Goal: Information Seeking & Learning: Learn about a topic

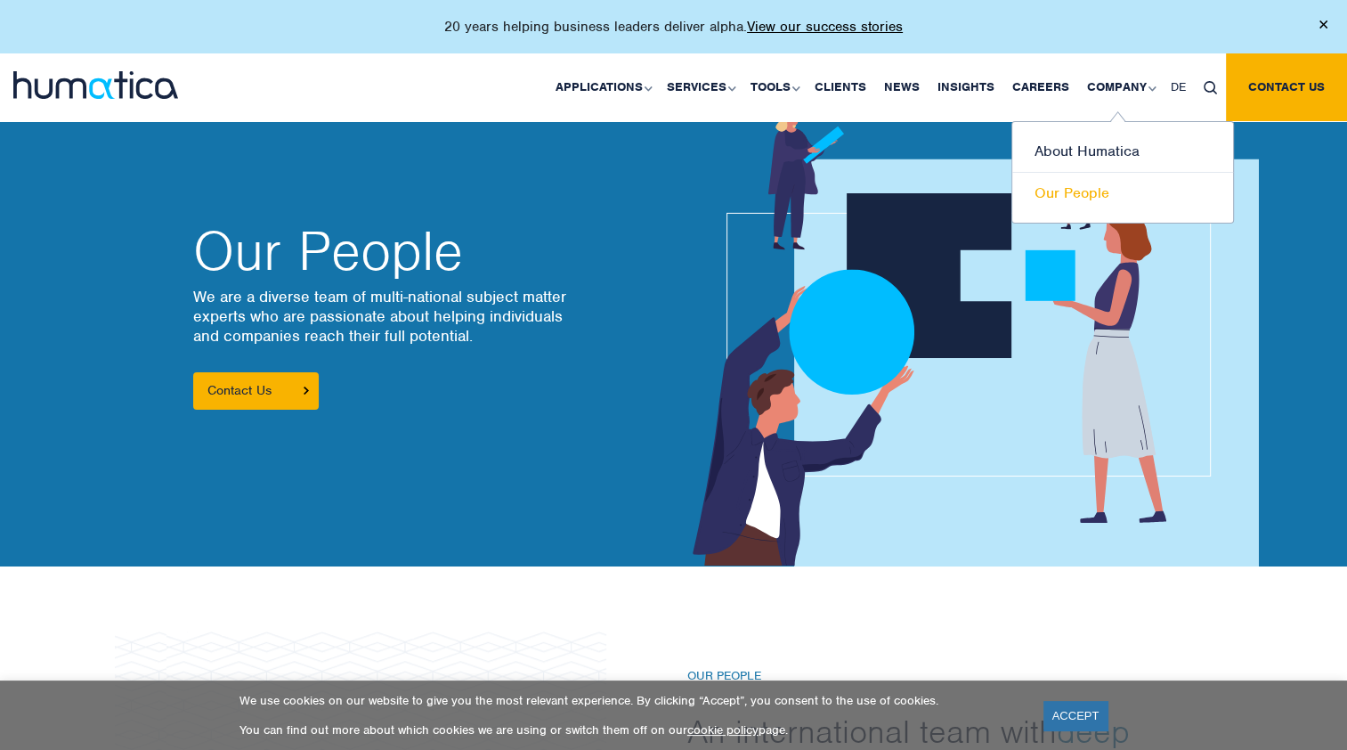
click at [1089, 183] on link "Our People" at bounding box center [1122, 193] width 221 height 41
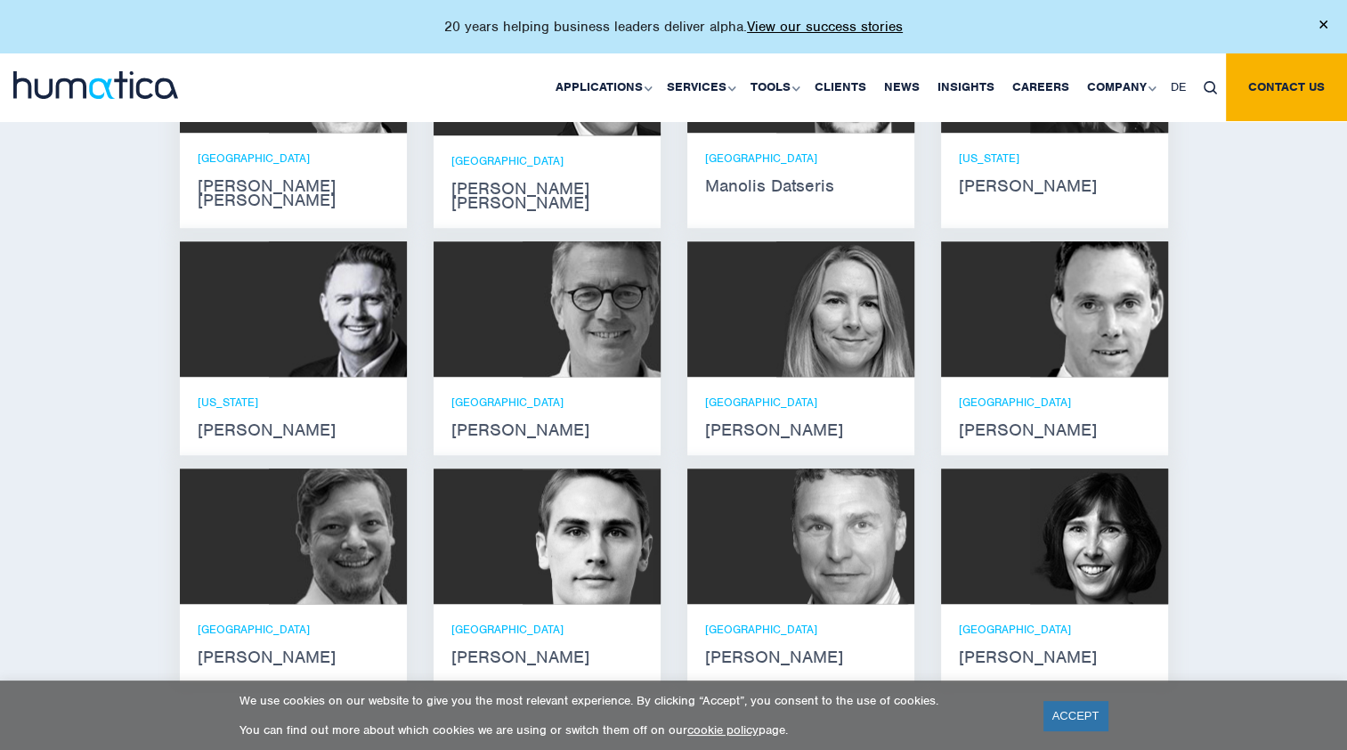
scroll to position [1272, 0]
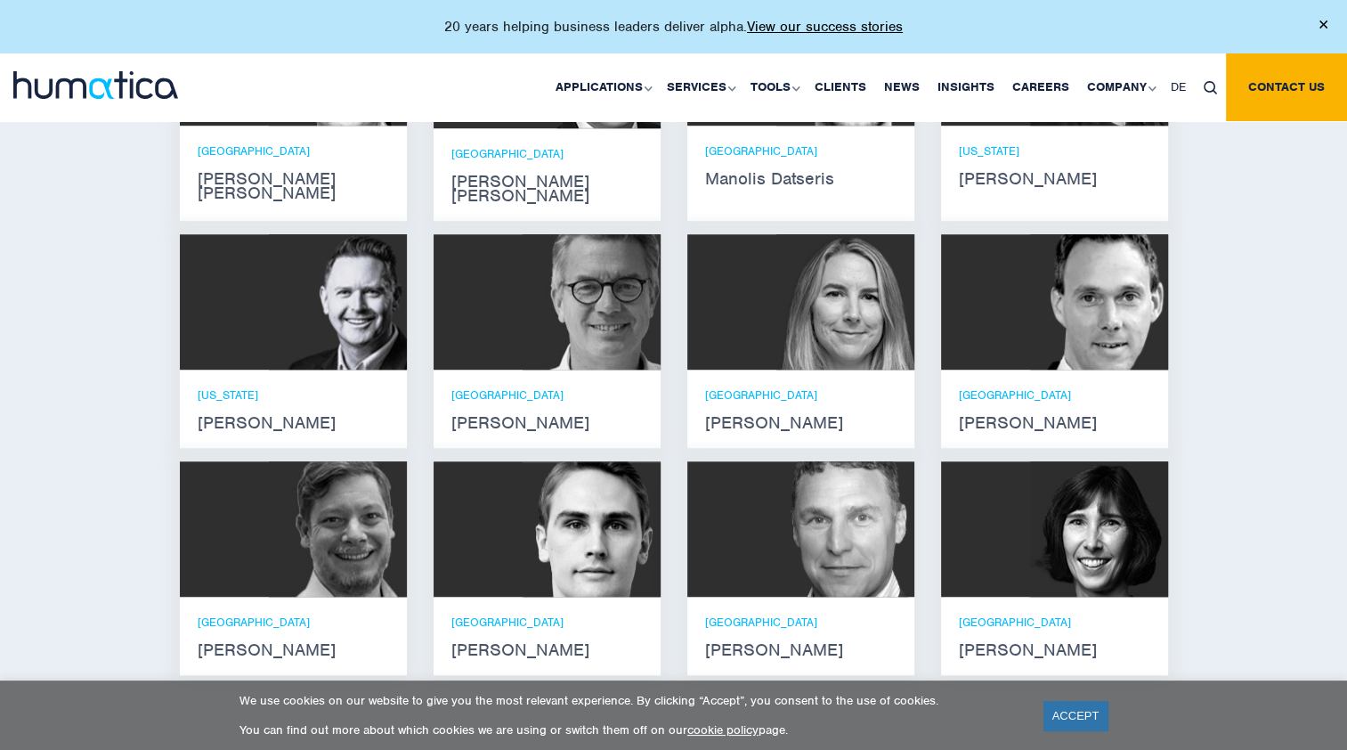
click at [565, 305] on img at bounding box center [592, 301] width 138 height 135
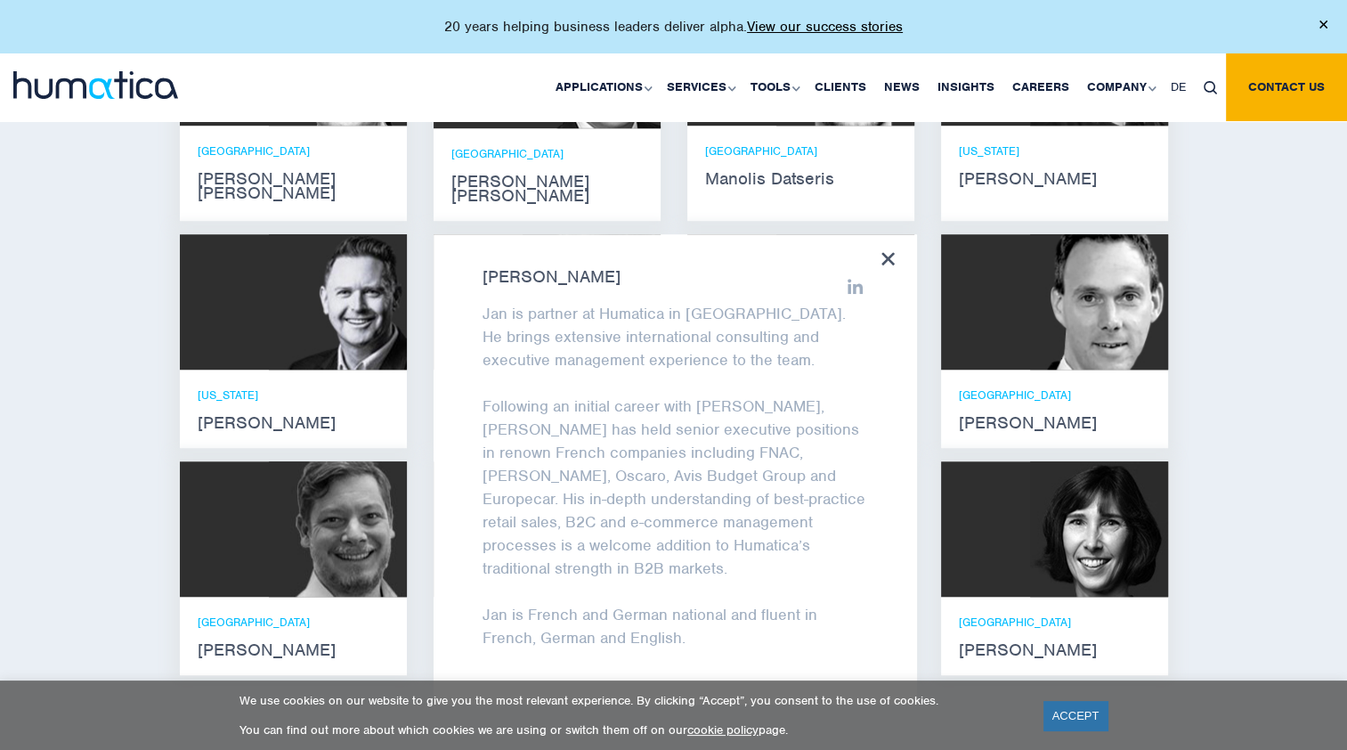
click at [250, 172] on strong "[PERSON_NAME] [PERSON_NAME]" at bounding box center [293, 186] width 191 height 28
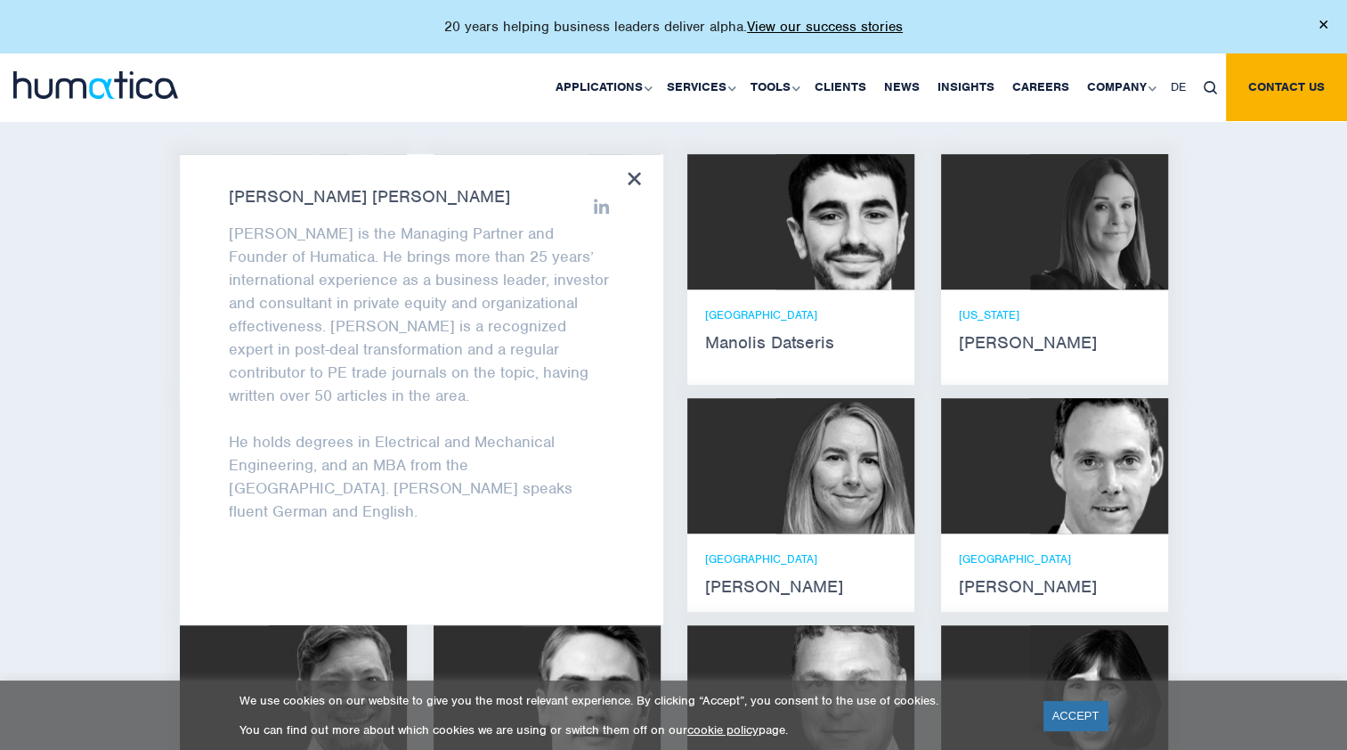
scroll to position [1101, 0]
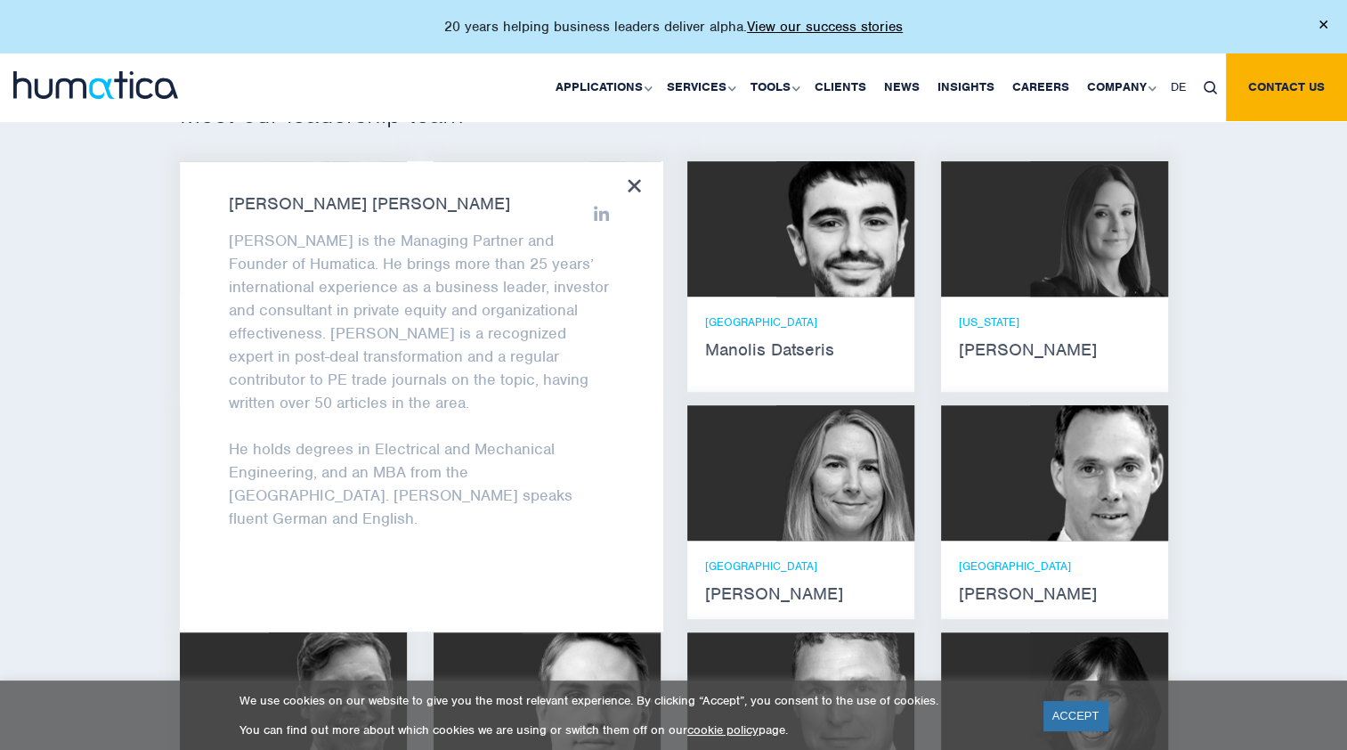
click at [1306, 336] on div "Meet our leadership team [PERSON_NAME] [PERSON_NAME] He holds degrees in Electr…" at bounding box center [673, 479] width 1347 height 922
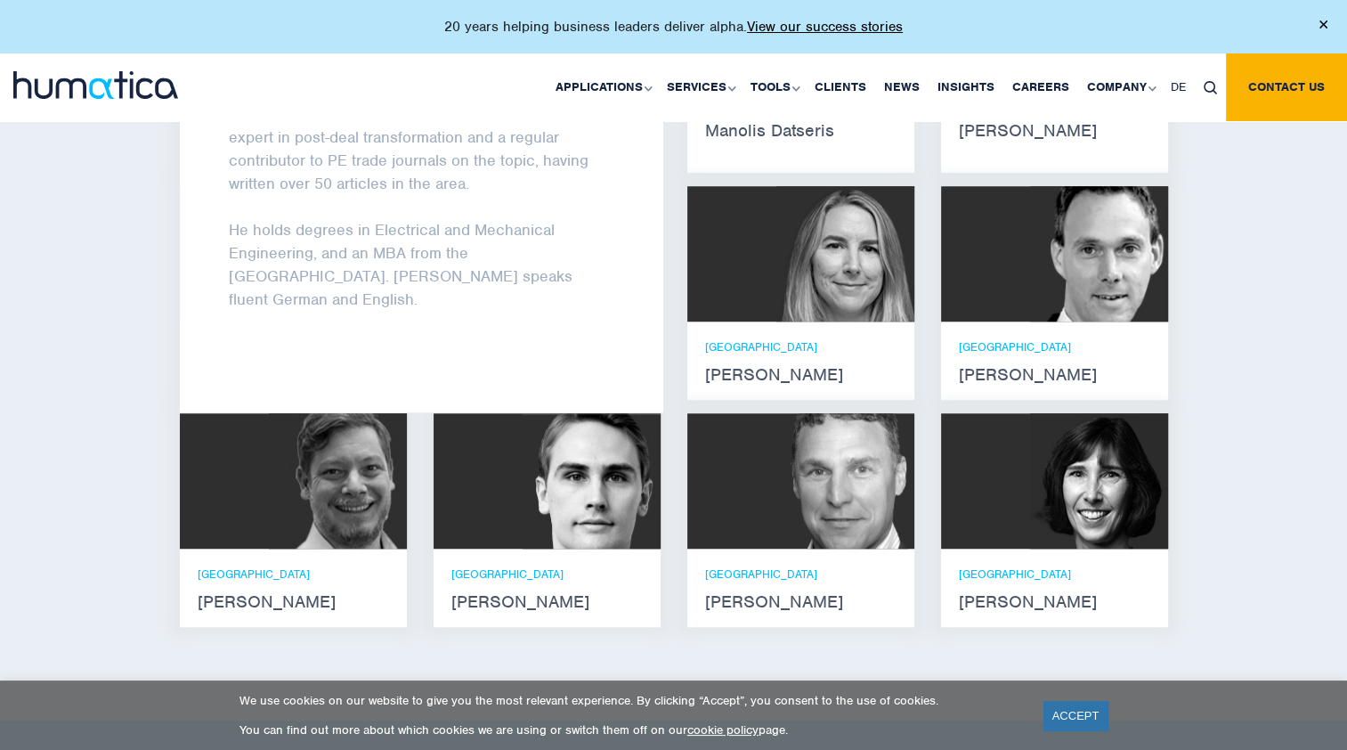
scroll to position [1349, 0]
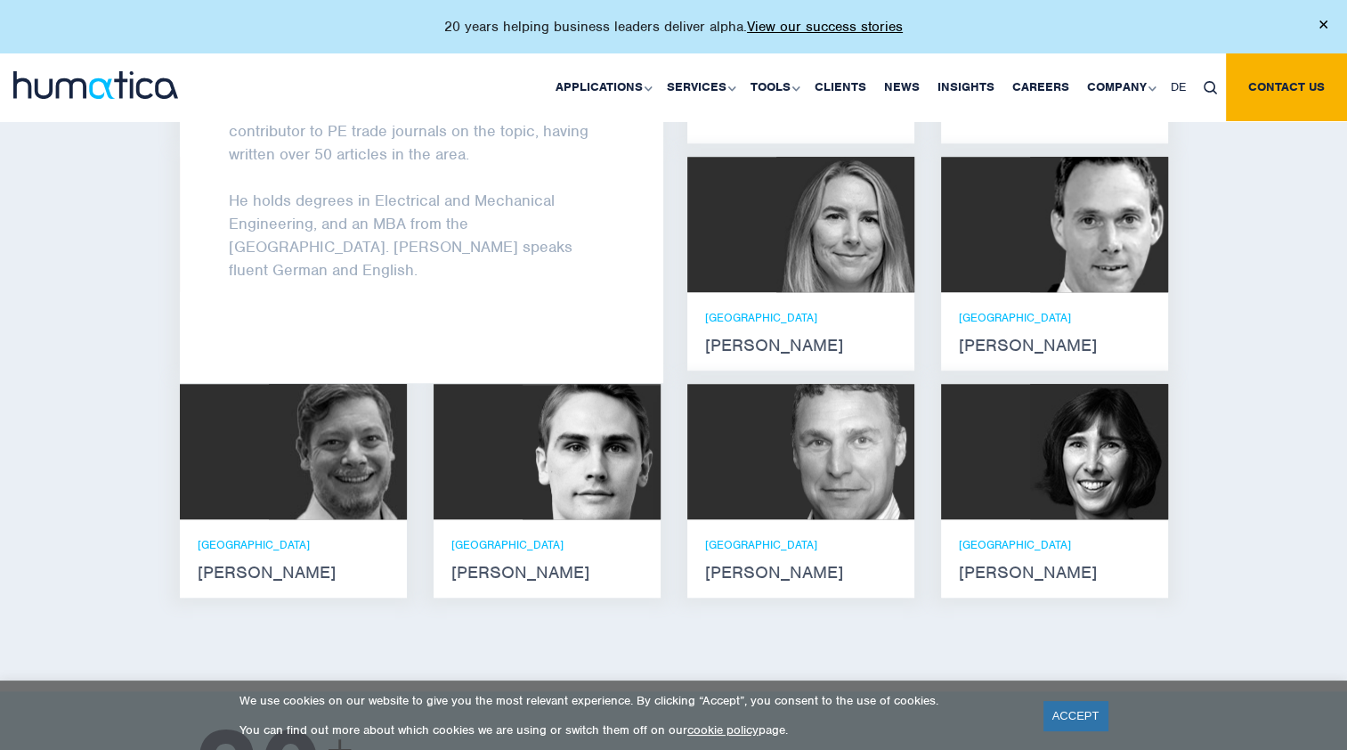
click at [797, 476] on img at bounding box center [845, 451] width 138 height 135
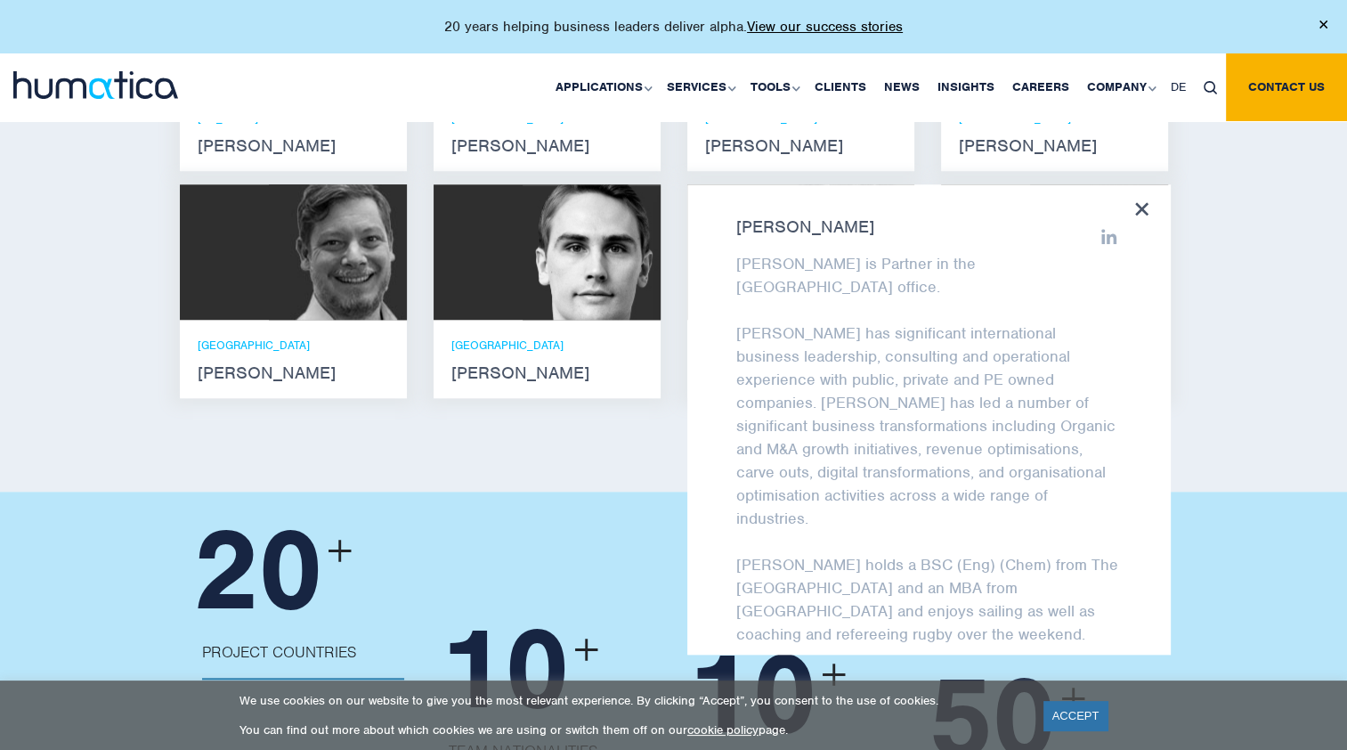
scroll to position [1584, 0]
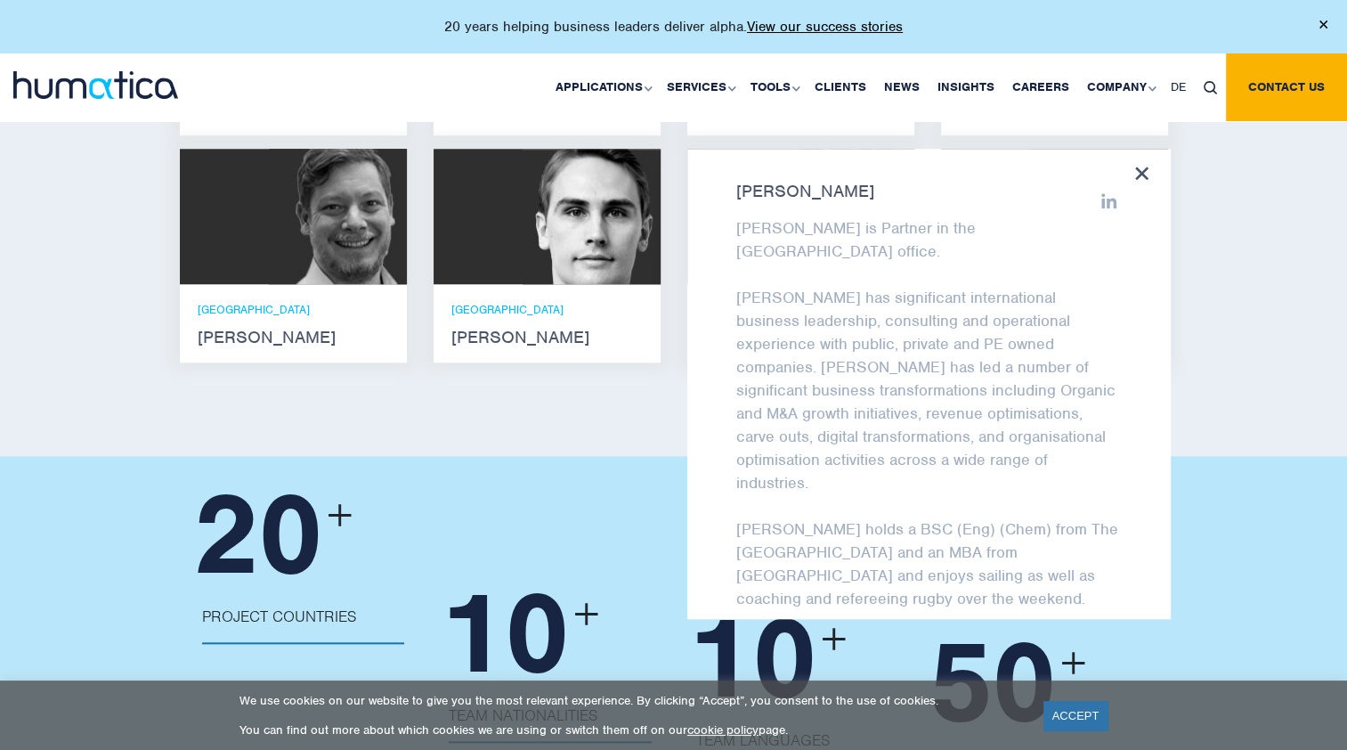
click at [1145, 149] on div "[PERSON_NAME] [PERSON_NAME] is Partner in the London office. [PERSON_NAME] has …" at bounding box center [929, 384] width 484 height 470
click at [1143, 167] on icon at bounding box center [1141, 173] width 13 height 13
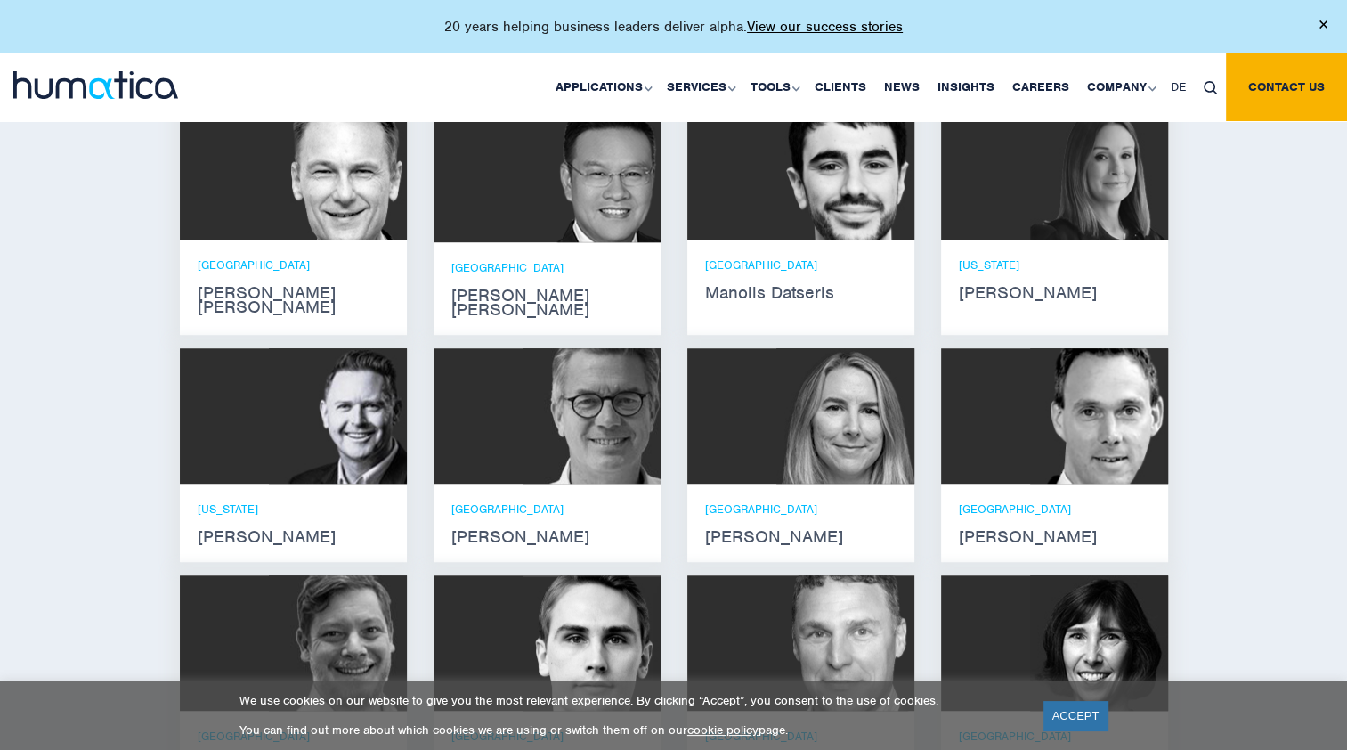
scroll to position [1005, 0]
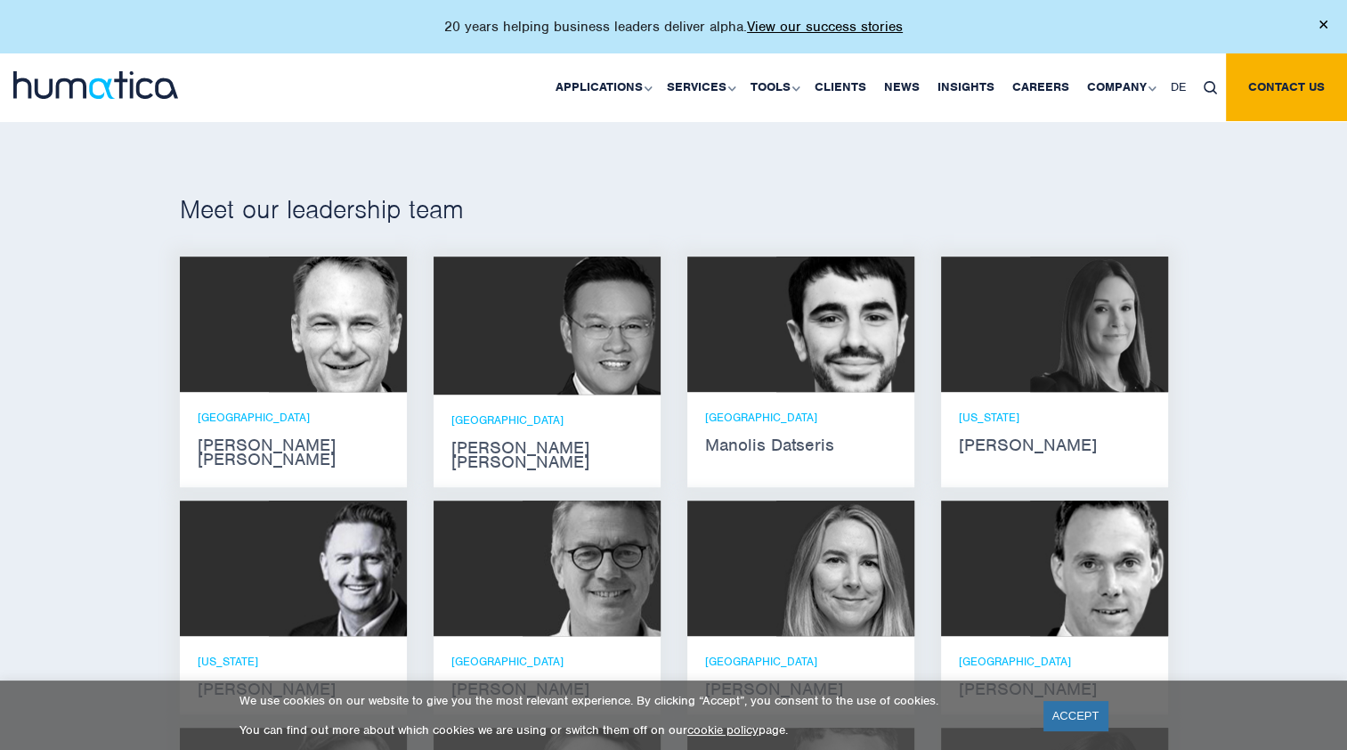
click at [831, 322] on img at bounding box center [845, 323] width 138 height 135
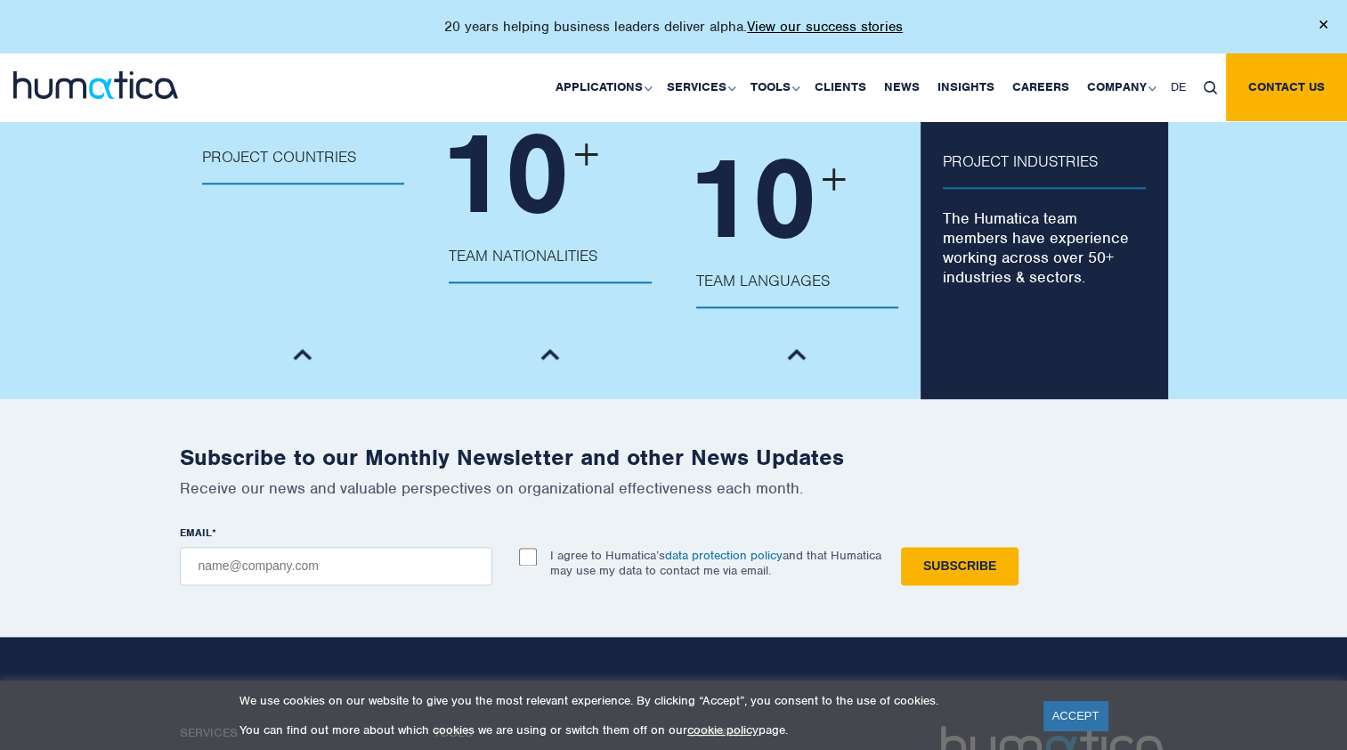
scroll to position [2002, 0]
